Goal: Entertainment & Leisure: Consume media (video, audio)

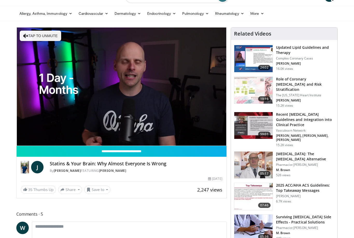
scroll to position [13, 0]
click at [142, 147] on input "**********" at bounding box center [122, 151] width 210 height 11
